Goal: Transaction & Acquisition: Purchase product/service

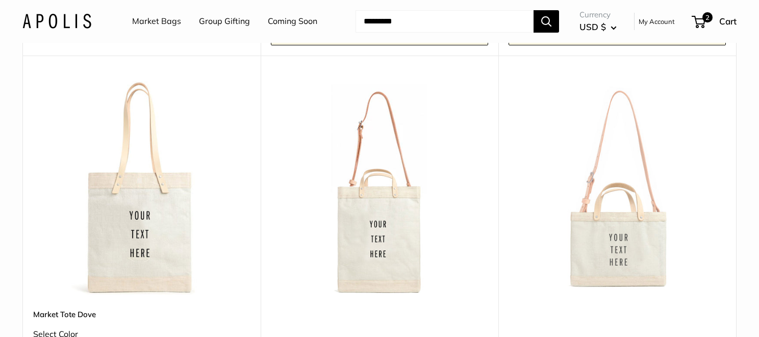
scroll to position [981, 0]
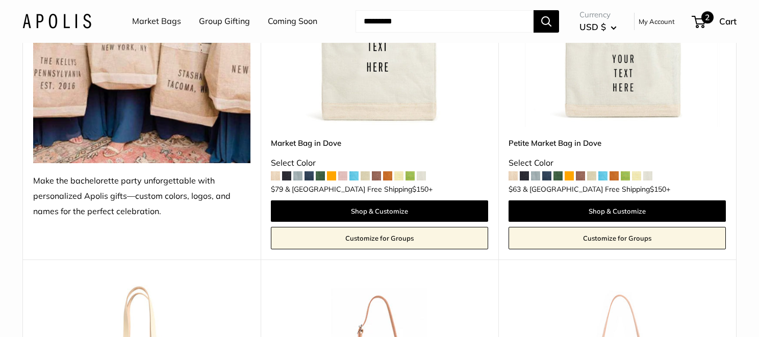
click at [695, 22] on span at bounding box center [696, 21] width 3 height 3
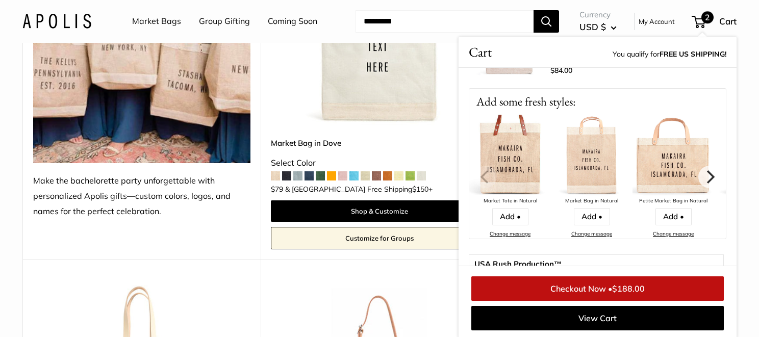
scroll to position [7, 0]
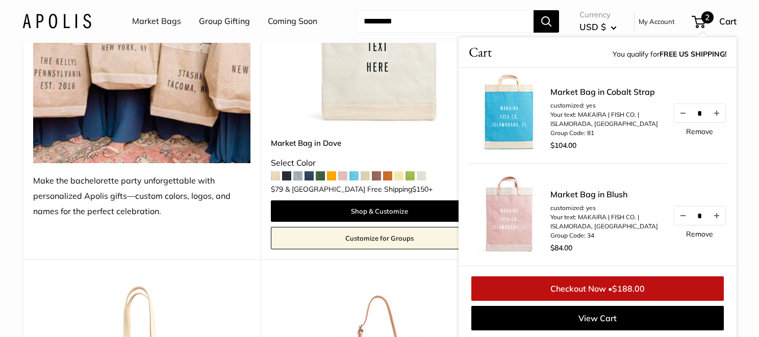
click at [698, 232] on link "Remove" at bounding box center [699, 234] width 27 height 7
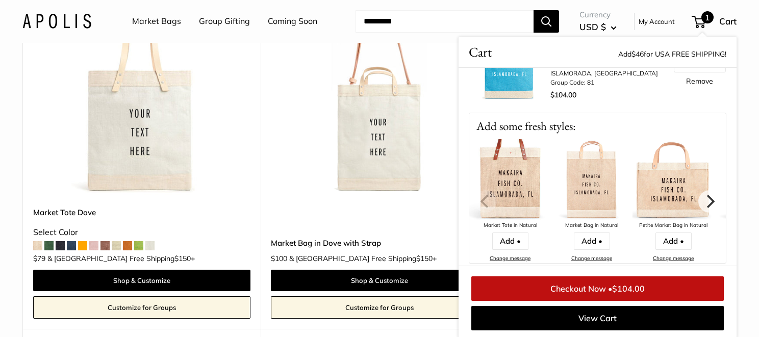
scroll to position [1288, 0]
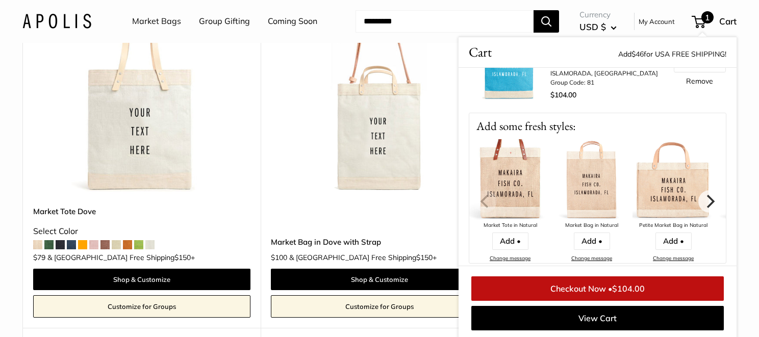
click at [94, 247] on span at bounding box center [93, 244] width 9 height 9
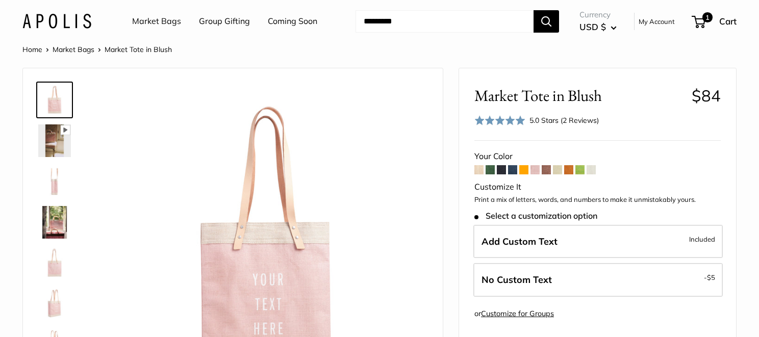
click at [568, 246] on label "Add Custom Text Included" at bounding box center [597, 242] width 249 height 34
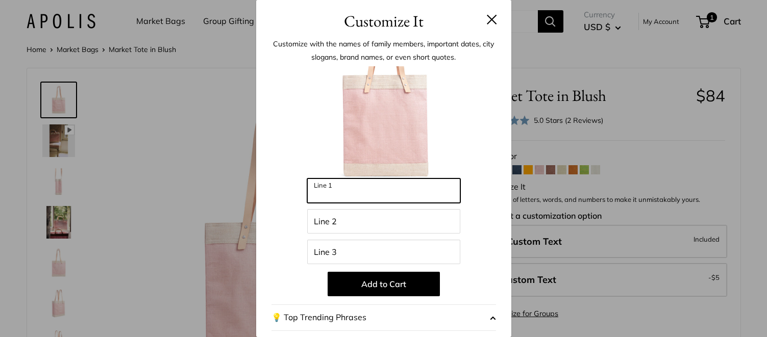
click at [331, 201] on input "Line 1" at bounding box center [383, 191] width 153 height 24
type input "*******"
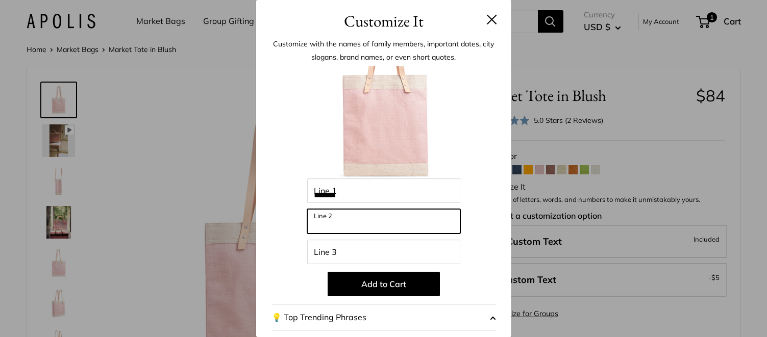
type input "********"
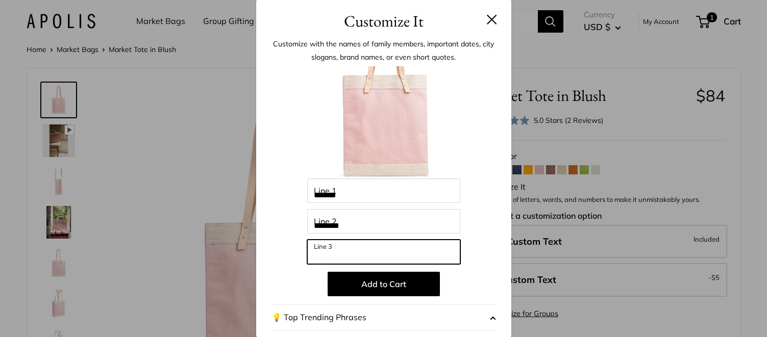
type input "**********"
click at [382, 254] on input "**********" at bounding box center [383, 252] width 153 height 24
click at [386, 261] on input "**********" at bounding box center [383, 252] width 153 height 24
drag, startPoint x: 382, startPoint y: 257, endPoint x: 290, endPoint y: 250, distance: 92.1
click at [290, 250] on div "**********" at bounding box center [383, 274] width 224 height 416
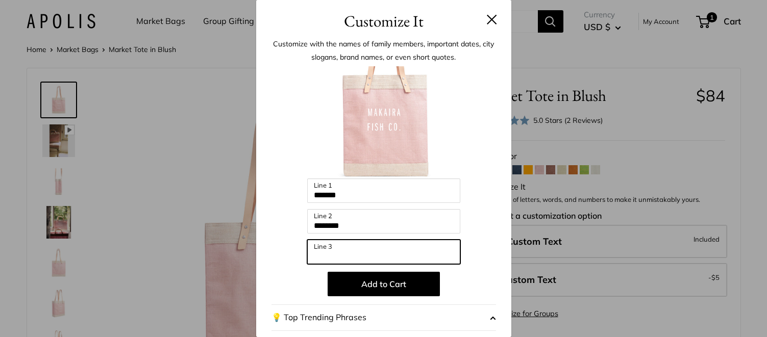
click at [353, 255] on input "Line 3" at bounding box center [383, 252] width 153 height 24
click at [361, 256] on input "*" at bounding box center [383, 252] width 153 height 24
type input "*"
type input "**********"
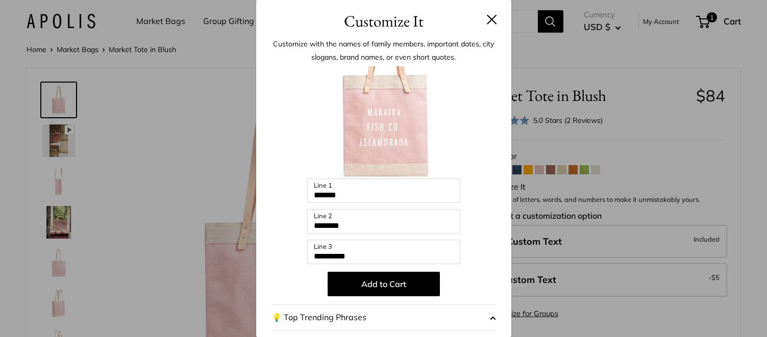
click at [487, 16] on button at bounding box center [492, 19] width 10 height 10
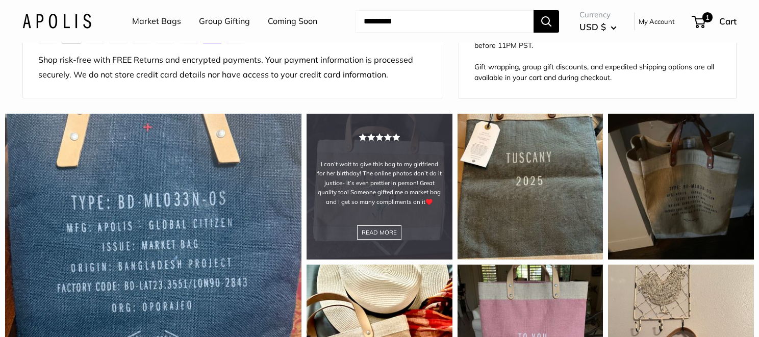
scroll to position [1071, 0]
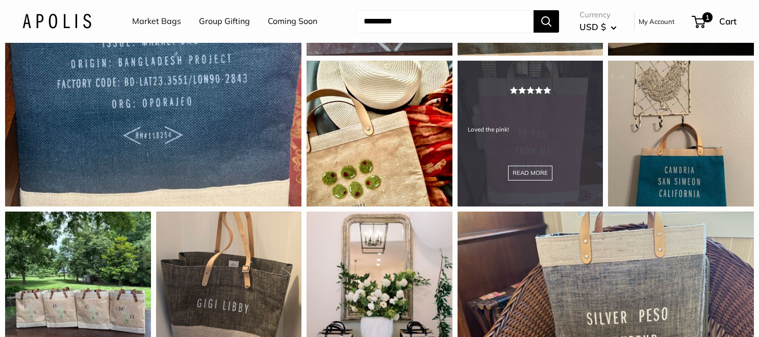
click at [497, 176] on div "Loved the pink! READ MORE" at bounding box center [531, 134] width 146 height 146
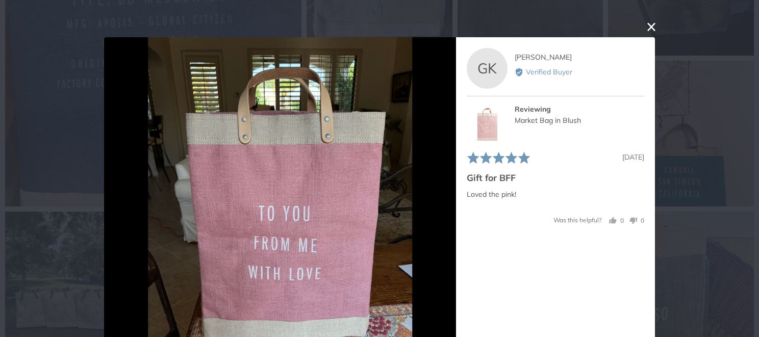
scroll to position [37, 0]
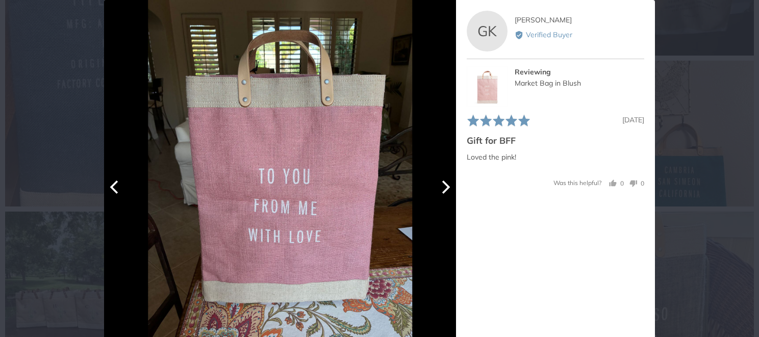
click at [440, 188] on icon "Next" at bounding box center [444, 187] width 13 height 13
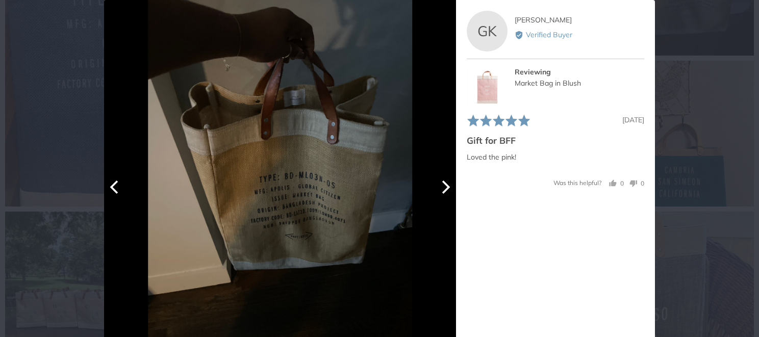
click at [440, 188] on icon "Next" at bounding box center [444, 187] width 13 height 13
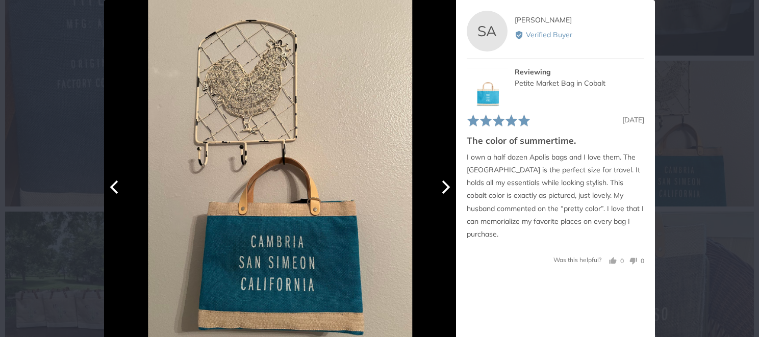
click at [116, 195] on button "Previous" at bounding box center [115, 187] width 22 height 22
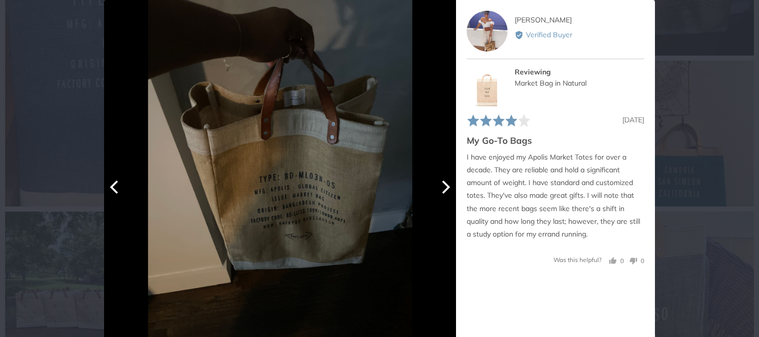
click at [117, 194] on button "Previous" at bounding box center [115, 187] width 22 height 22
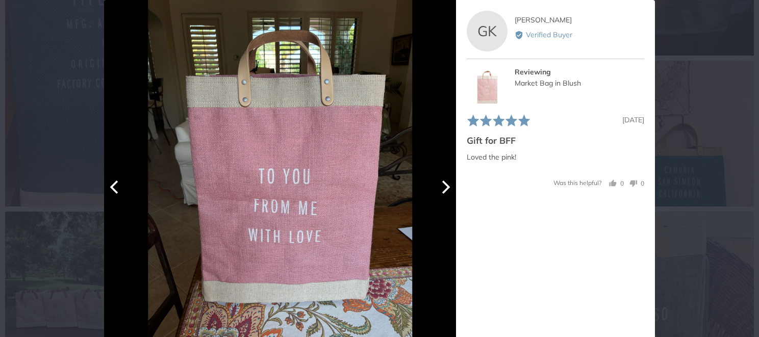
click at [118, 194] on button "Previous" at bounding box center [115, 187] width 22 height 22
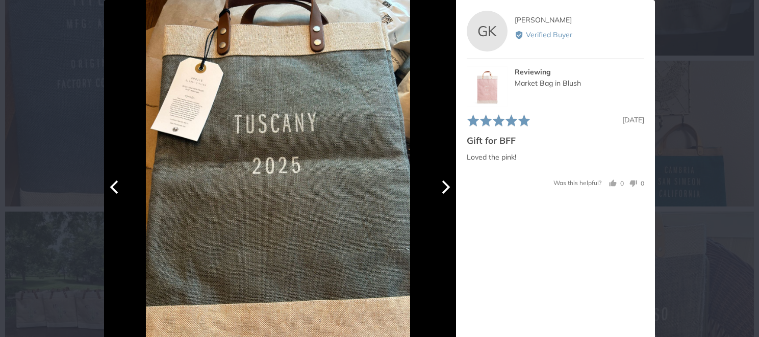
click at [118, 194] on button "Previous" at bounding box center [115, 187] width 22 height 22
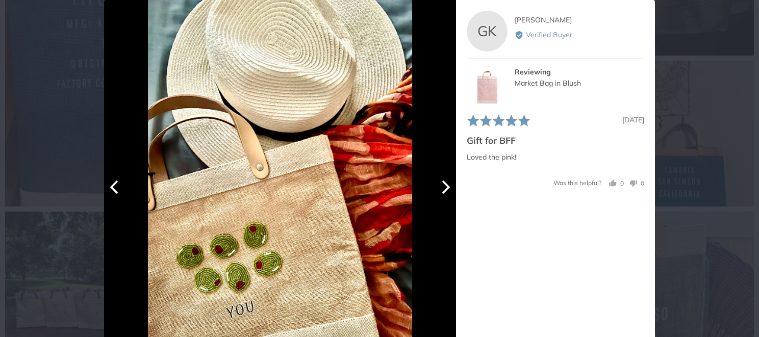
click at [118, 194] on button "Previous" at bounding box center [115, 187] width 22 height 22
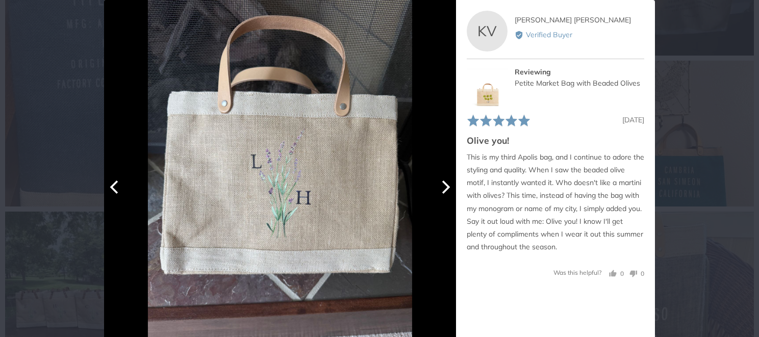
click at [118, 194] on button "Previous" at bounding box center [115, 187] width 22 height 22
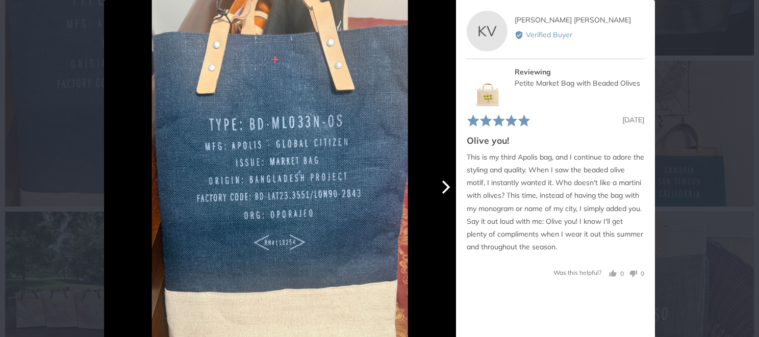
click at [118, 194] on div at bounding box center [280, 176] width 352 height 352
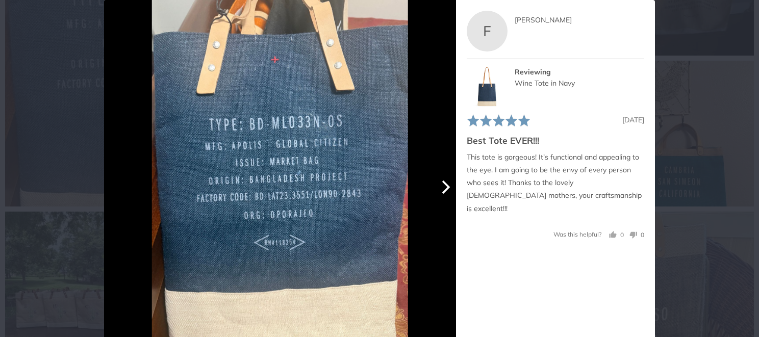
click at [445, 186] on icon "Next" at bounding box center [446, 187] width 8 height 13
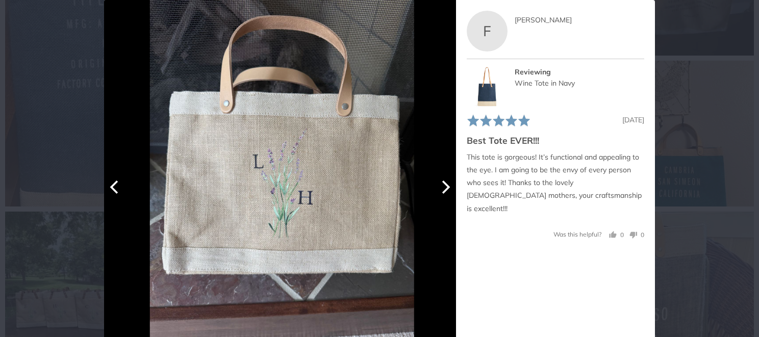
click at [444, 186] on icon "Next" at bounding box center [446, 187] width 8 height 13
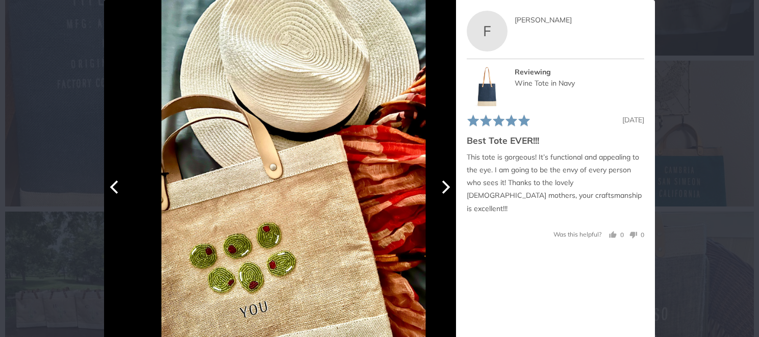
click at [444, 186] on icon "Next" at bounding box center [446, 187] width 8 height 13
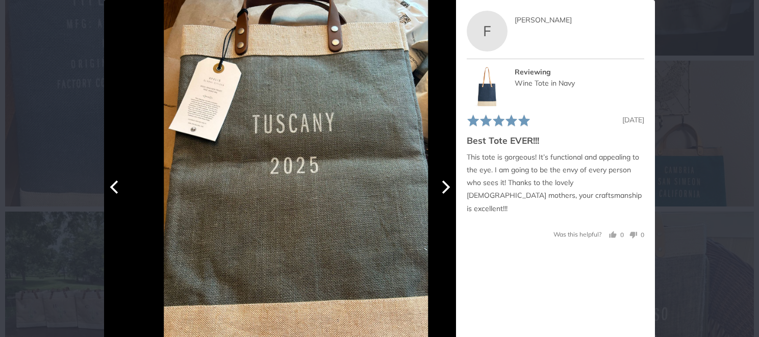
click at [444, 186] on icon "Next" at bounding box center [446, 187] width 8 height 13
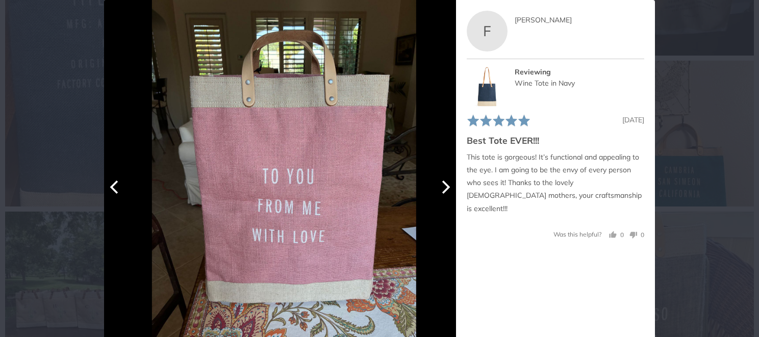
click at [444, 186] on icon "Next" at bounding box center [446, 187] width 8 height 13
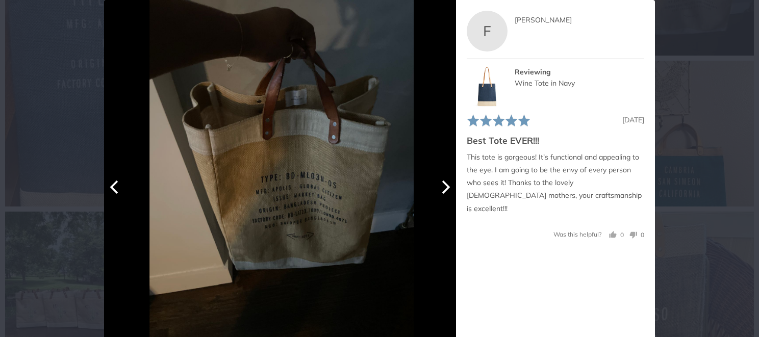
click at [444, 186] on icon "Next" at bounding box center [446, 187] width 8 height 13
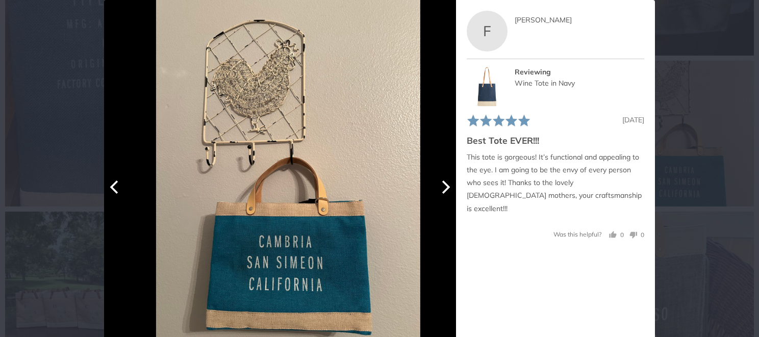
click at [444, 186] on icon "Next" at bounding box center [446, 187] width 8 height 13
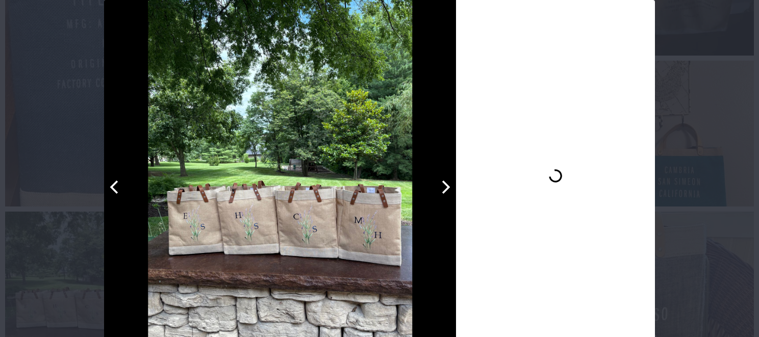
click at [444, 186] on icon "Next" at bounding box center [446, 187] width 8 height 13
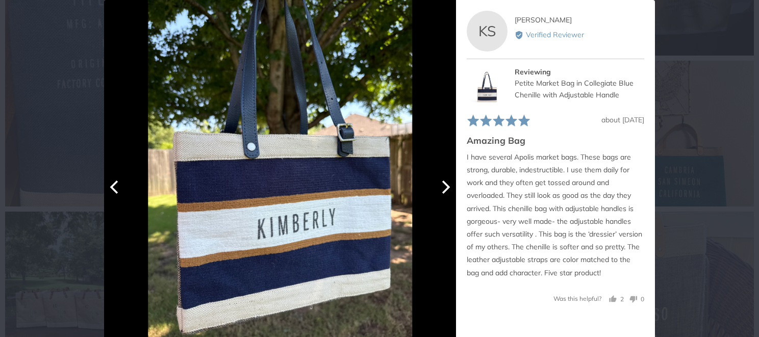
click at [444, 186] on icon "Next" at bounding box center [446, 187] width 8 height 13
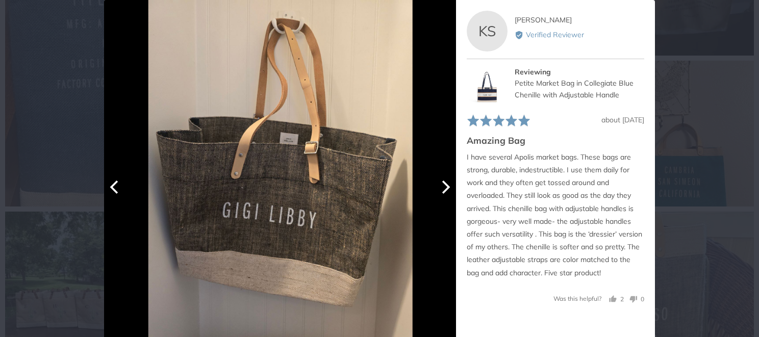
click at [444, 186] on icon "Next" at bounding box center [446, 187] width 8 height 13
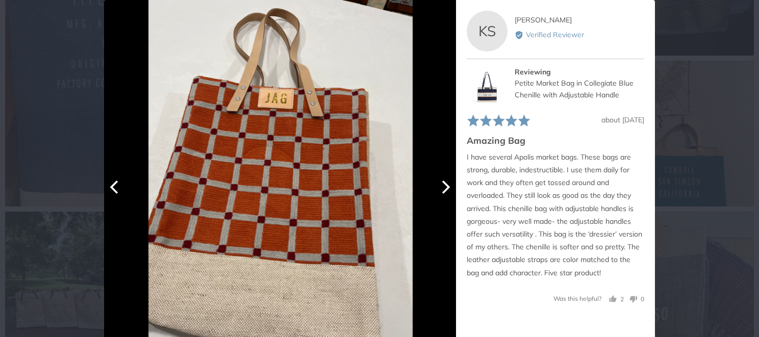
click at [444, 186] on icon "Next" at bounding box center [446, 187] width 8 height 13
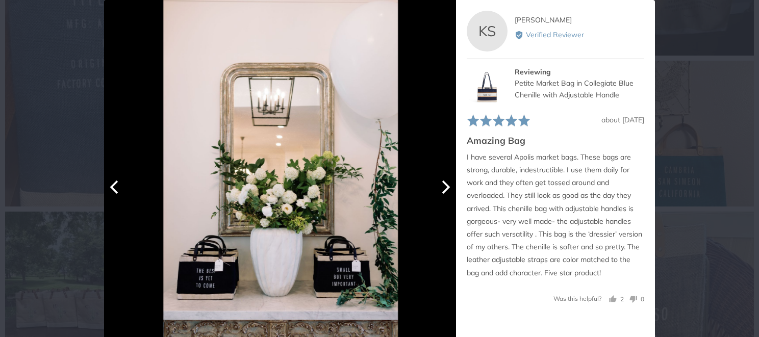
click at [444, 186] on icon "Next" at bounding box center [446, 187] width 8 height 13
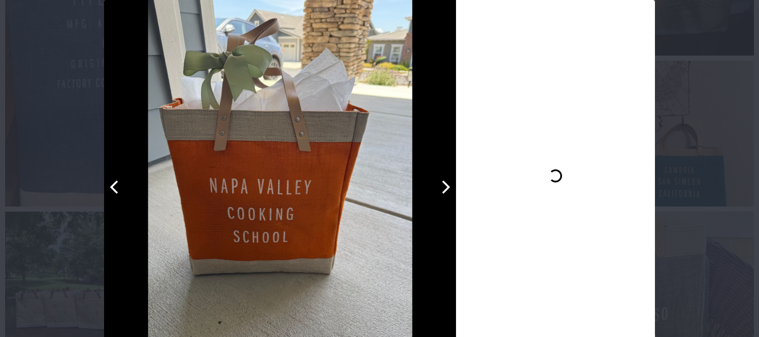
click at [444, 186] on icon "Next" at bounding box center [446, 187] width 8 height 13
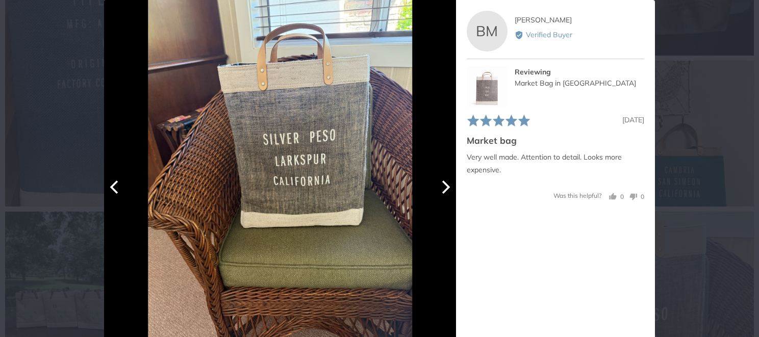
click at [445, 186] on icon "Next" at bounding box center [446, 187] width 8 height 13
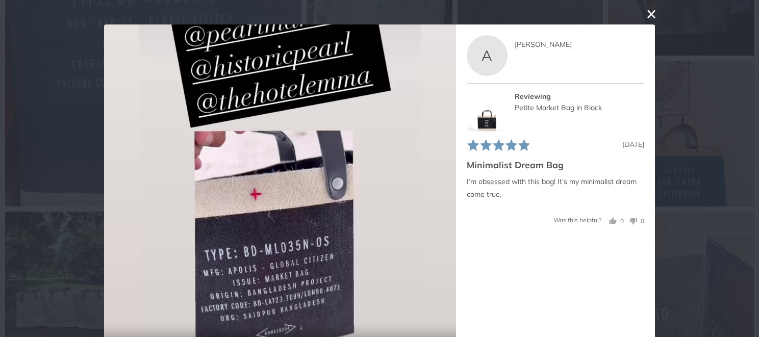
scroll to position [0, 0]
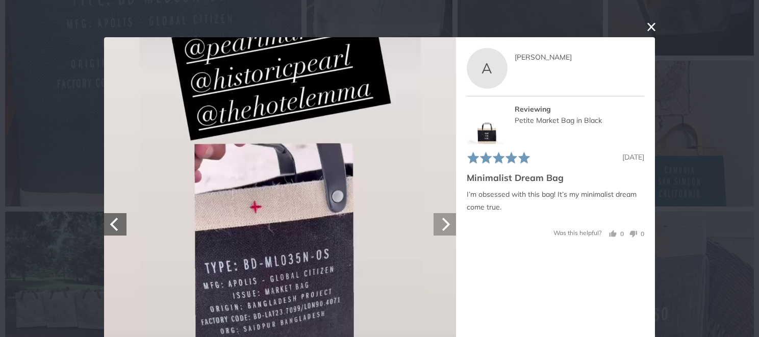
click at [440, 227] on icon "Next" at bounding box center [444, 224] width 13 height 13
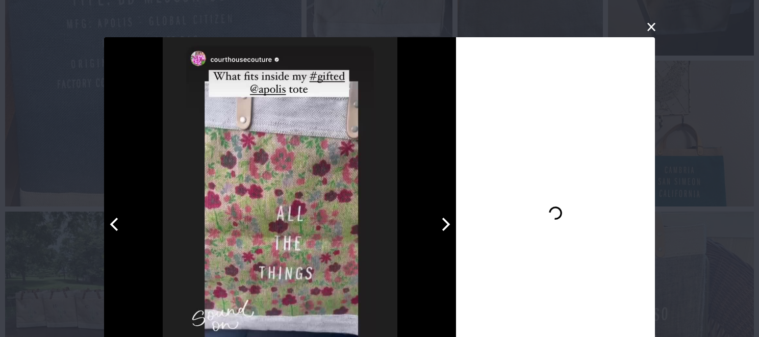
click at [440, 227] on icon "Next" at bounding box center [444, 224] width 13 height 13
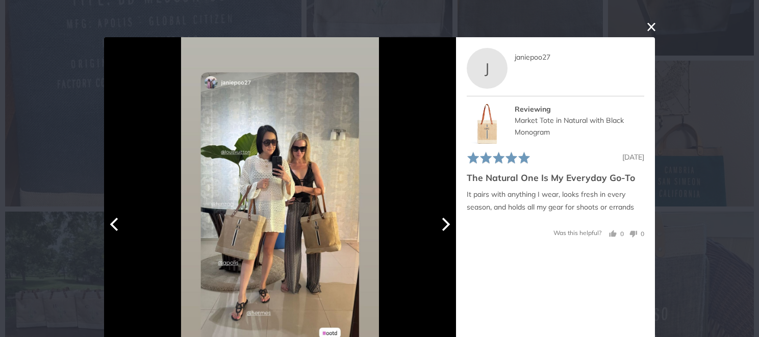
click at [440, 227] on icon "Next" at bounding box center [444, 224] width 13 height 13
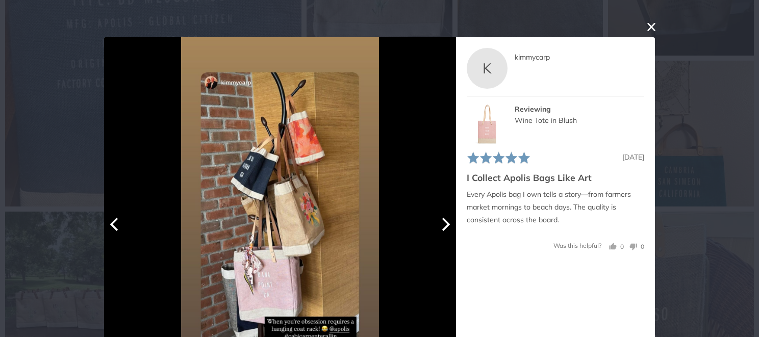
click at [442, 231] on icon "Next" at bounding box center [444, 224] width 13 height 13
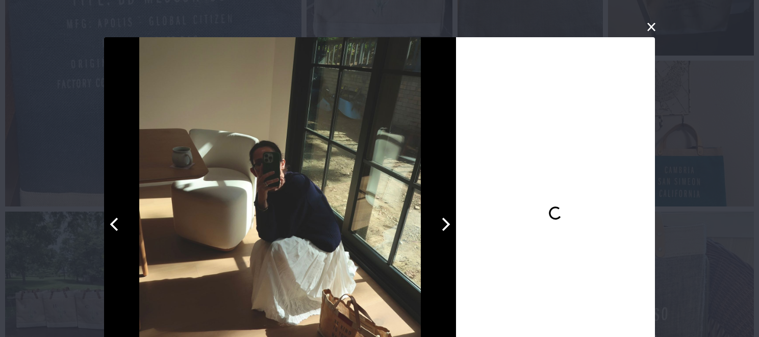
click at [443, 231] on icon "Next" at bounding box center [444, 224] width 13 height 13
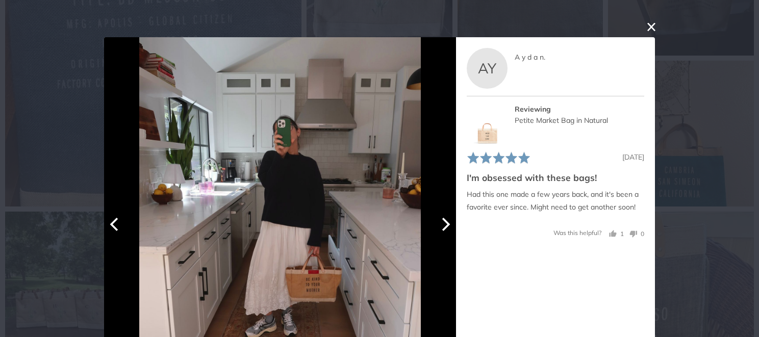
click at [443, 226] on icon "Next" at bounding box center [446, 224] width 8 height 13
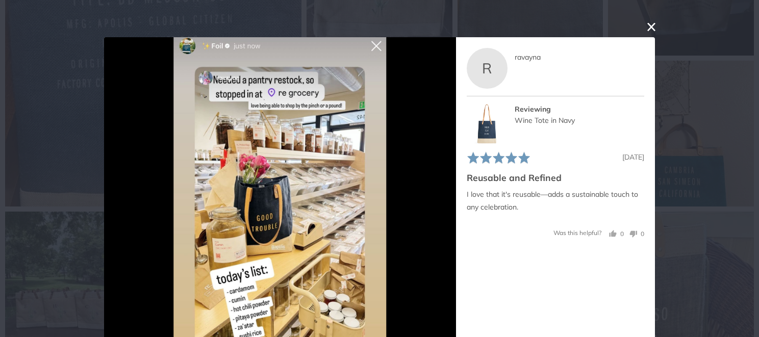
click at [647, 27] on button "close this modal window" at bounding box center [651, 27] width 12 height 12
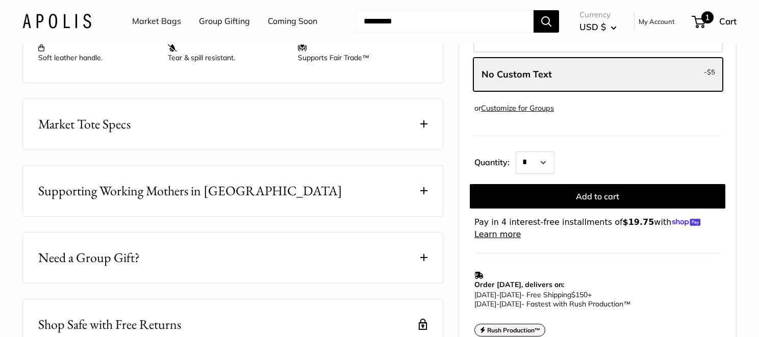
scroll to position [459, 0]
